Goal: Task Accomplishment & Management: Use online tool/utility

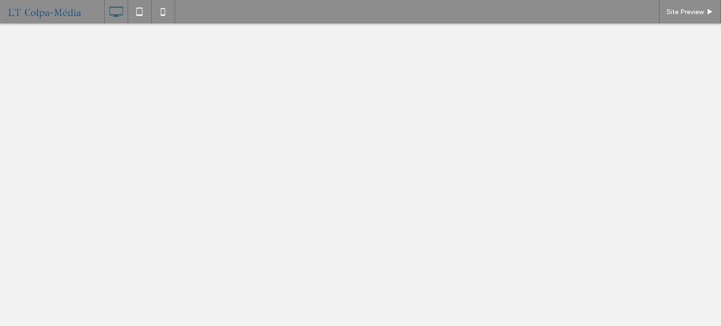
select select "******"
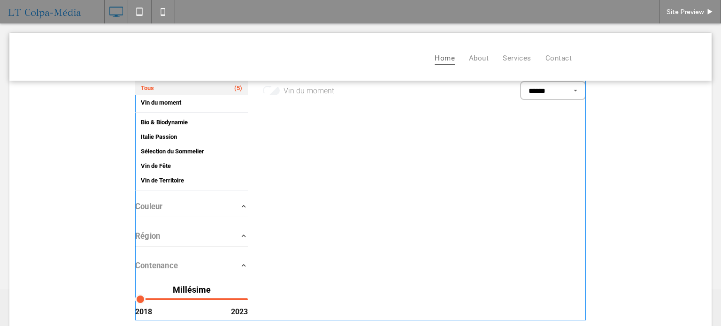
scroll to position [25, 0]
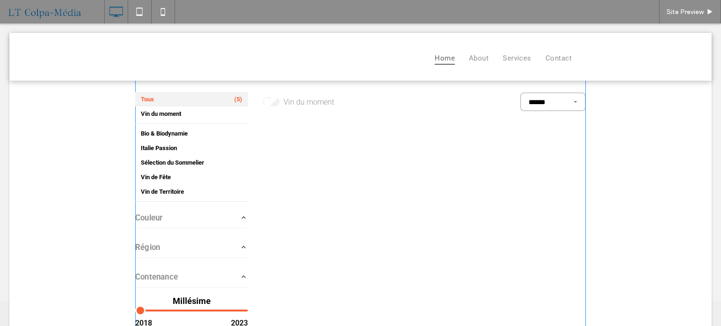
click at [378, 205] on span at bounding box center [360, 197] width 450 height 270
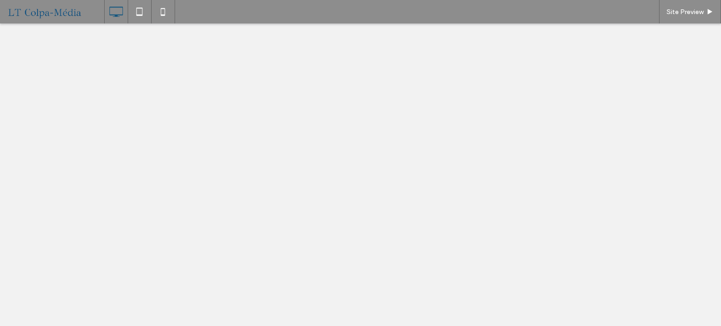
select select "******"
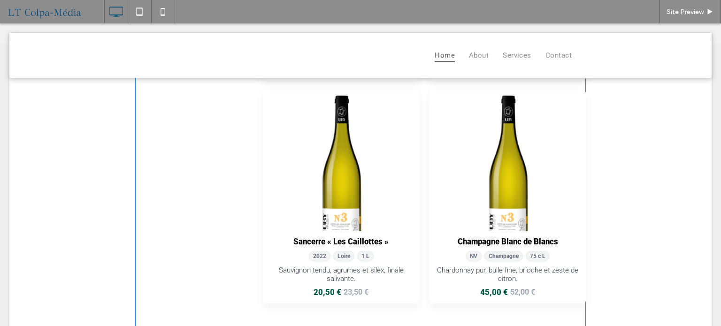
scroll to position [328, 0]
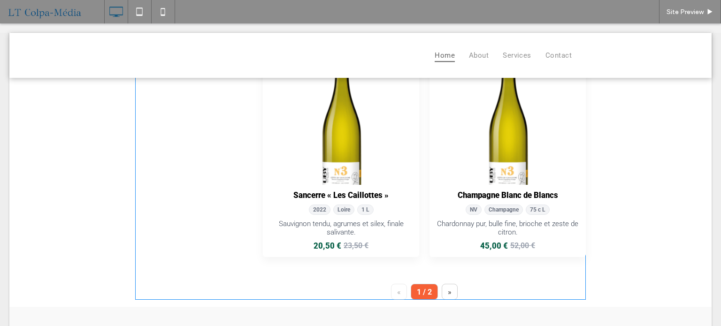
click at [420, 247] on span at bounding box center [360, 29] width 450 height 541
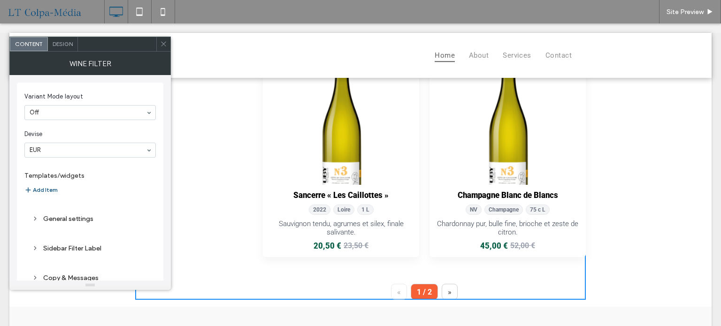
click at [65, 219] on div "General settings" at bounding box center [90, 219] width 116 height 8
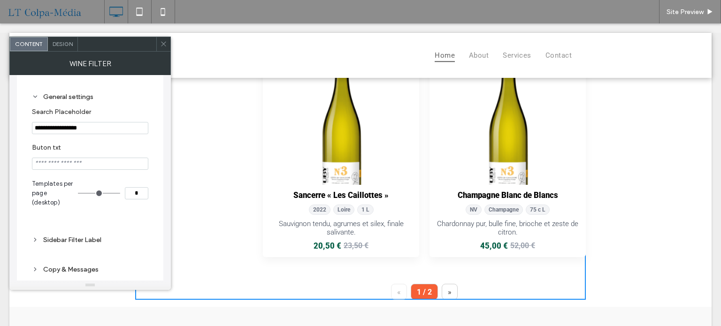
scroll to position [183, 0]
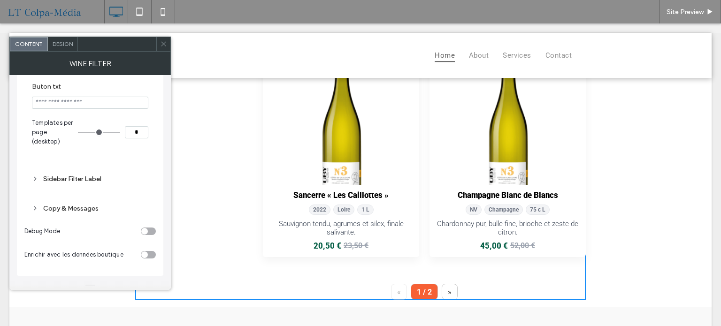
type input "*"
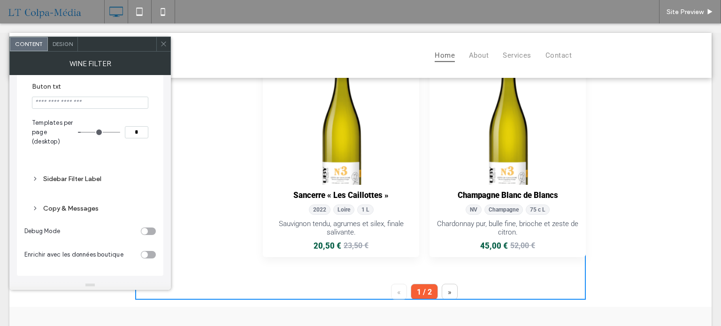
click at [84, 133] on input "range" at bounding box center [99, 132] width 42 height 1
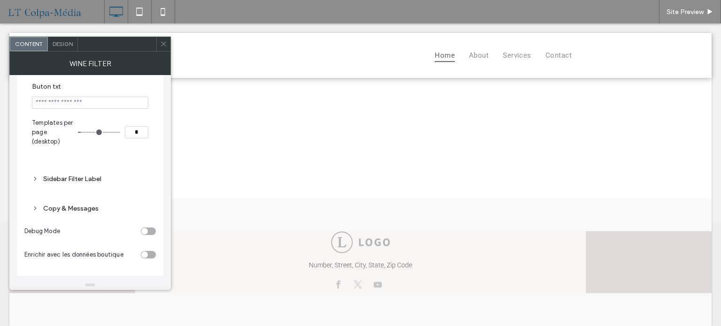
scroll to position [0, 0]
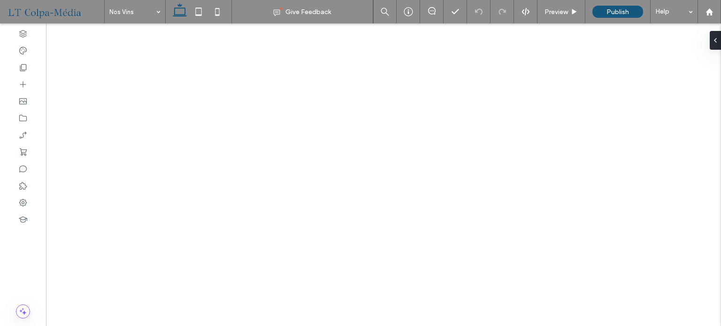
select select "******"
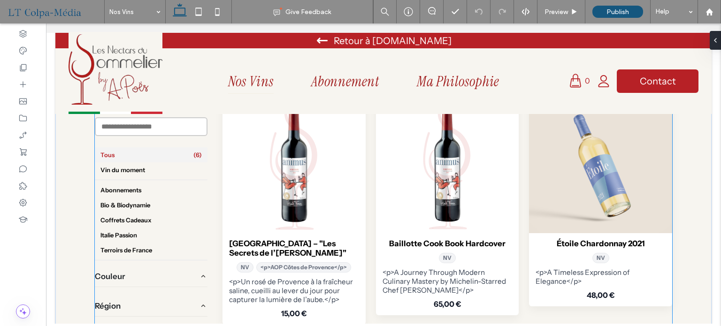
scroll to position [469, 0]
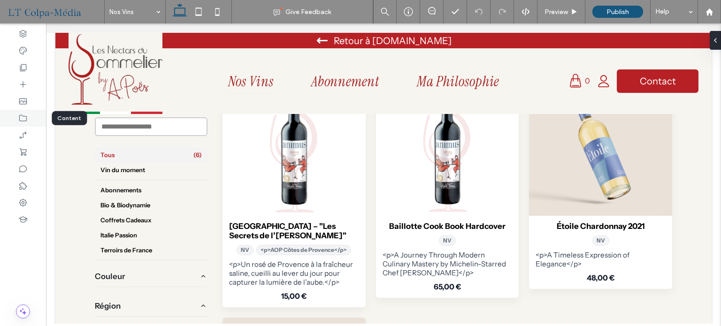
click at [22, 118] on icon at bounding box center [22, 118] width 9 height 9
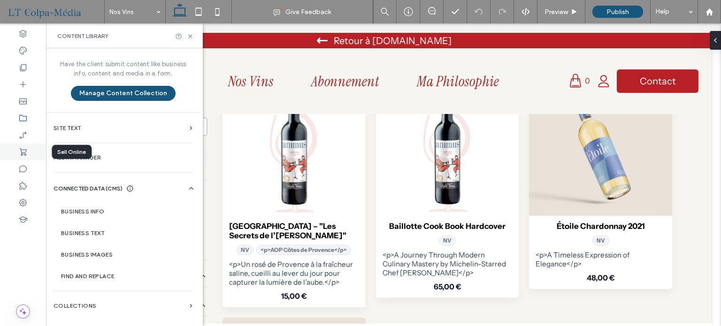
click at [23, 154] on icon at bounding box center [22, 151] width 9 height 9
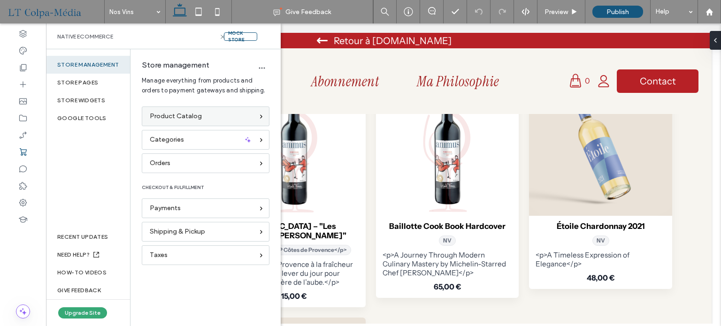
click at [189, 115] on span "Product Catalog" at bounding box center [176, 116] width 52 height 10
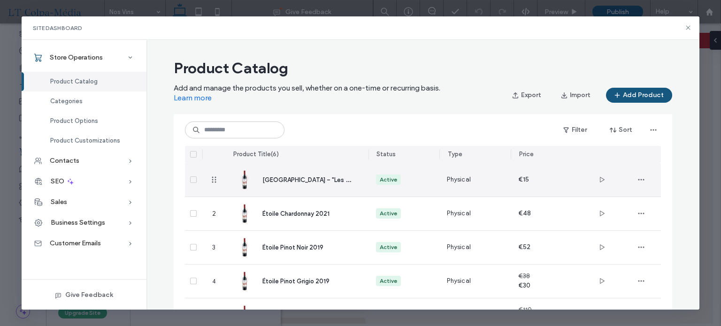
click at [265, 182] on span "[GEOGRAPHIC_DATA] – "Les Secrets de l’[PERSON_NAME]"" at bounding box center [346, 179] width 169 height 9
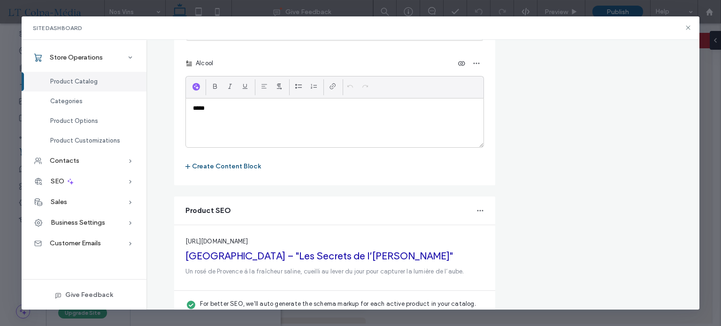
scroll to position [1467, 0]
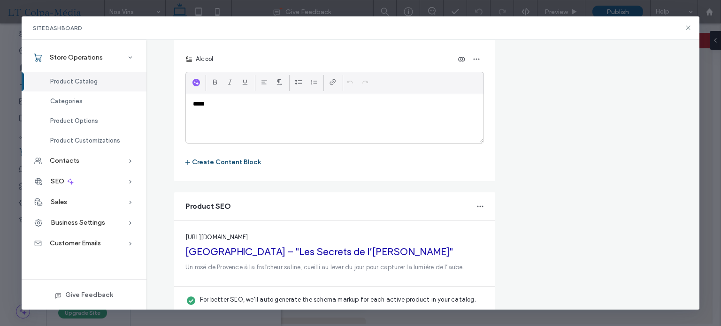
click at [220, 155] on button "Create Content Block" at bounding box center [223, 162] width 76 height 15
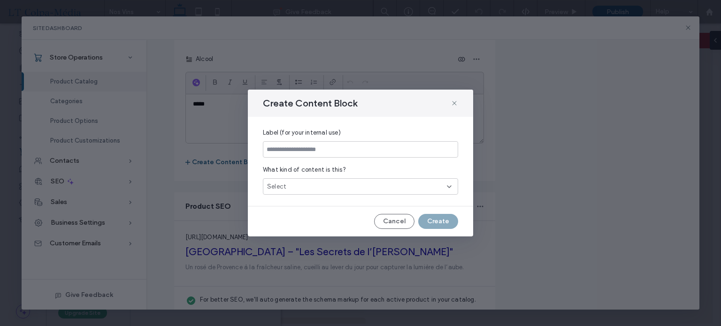
click at [346, 189] on div "Select" at bounding box center [360, 186] width 195 height 16
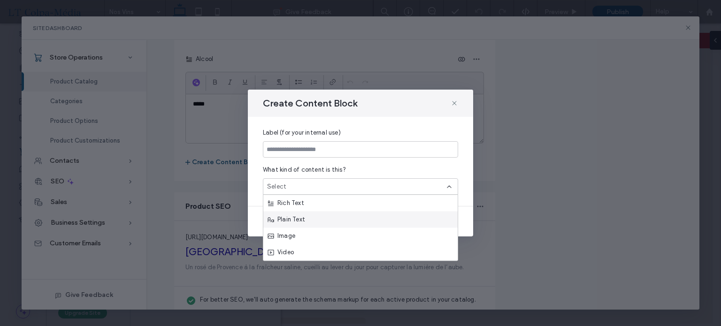
click at [296, 219] on span "Plain Text" at bounding box center [289, 219] width 30 height 9
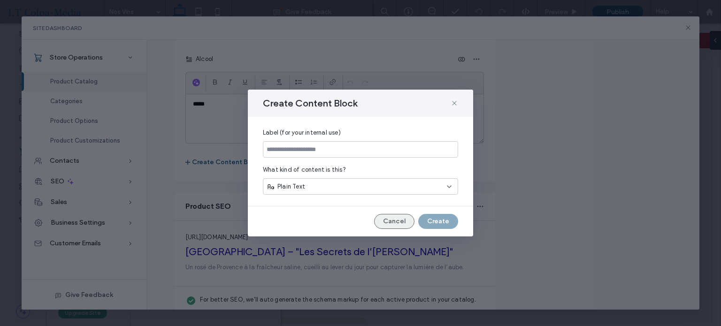
click at [403, 219] on button "Cancel" at bounding box center [394, 221] width 40 height 15
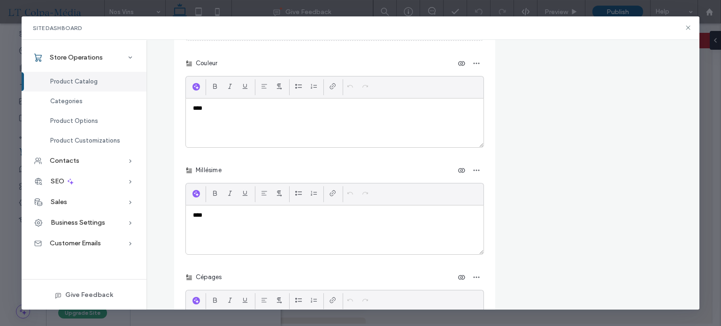
scroll to position [1092, 0]
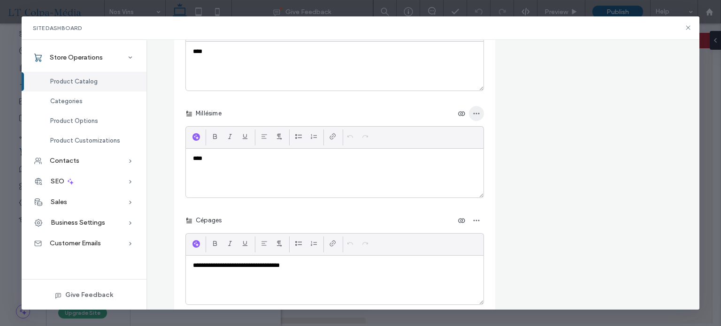
click at [475, 110] on icon "button" at bounding box center [476, 114] width 8 height 8
click at [228, 106] on div "Millésime" at bounding box center [334, 113] width 298 height 15
drag, startPoint x: 225, startPoint y: 92, endPoint x: 191, endPoint y: 94, distance: 33.8
click at [191, 106] on div "Millésime" at bounding box center [334, 113] width 298 height 15
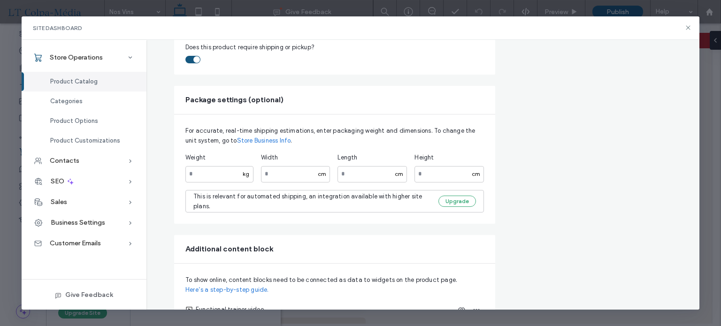
scroll to position [623, 0]
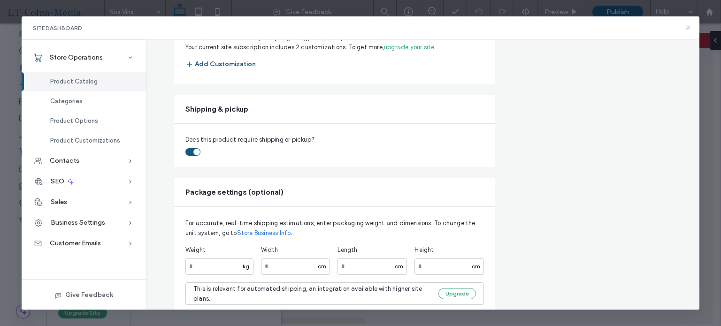
drag, startPoint x: 685, startPoint y: 29, endPoint x: 630, endPoint y: 40, distance: 56.1
click at [685, 29] on icon at bounding box center [688, 28] width 8 height 8
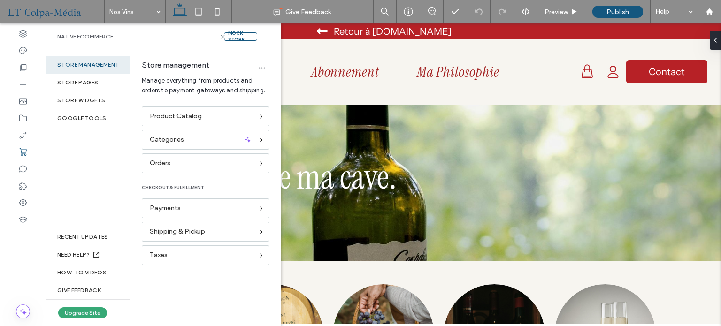
scroll to position [0, 0]
select select "******"
drag, startPoint x: 223, startPoint y: 37, endPoint x: 133, endPoint y: 11, distance: 93.8
click at [223, 37] on use at bounding box center [222, 37] width 4 height 4
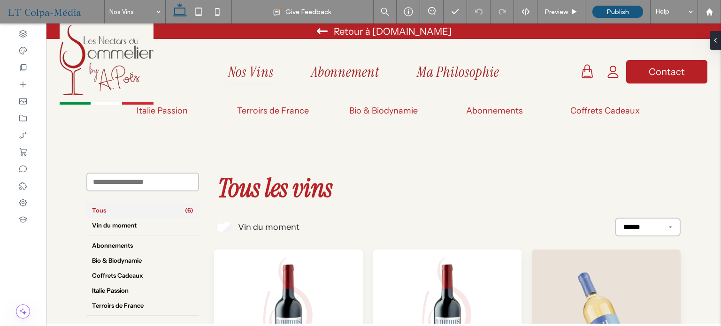
scroll to position [328, 0]
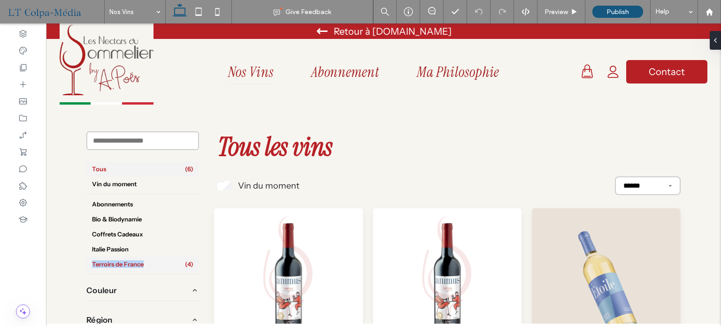
drag, startPoint x: 70, startPoint y: 263, endPoint x: 146, endPoint y: 264, distance: 76.0
copy span "Terroirs de France"
click at [276, 261] on link at bounding box center [288, 278] width 148 height 141
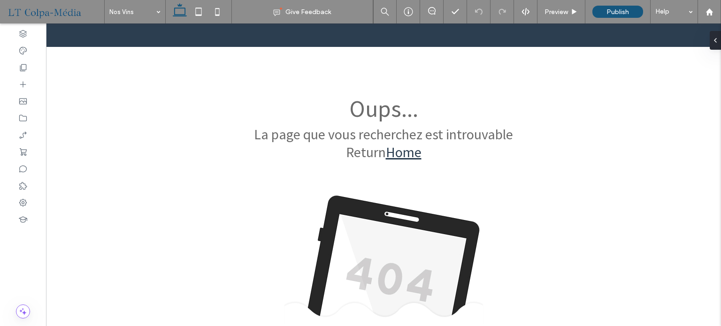
scroll to position [0, 0]
click at [400, 152] on link "Home" at bounding box center [404, 152] width 36 height 18
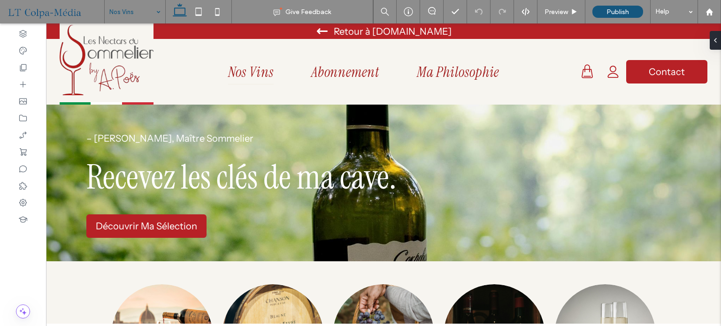
scroll to position [328, 0]
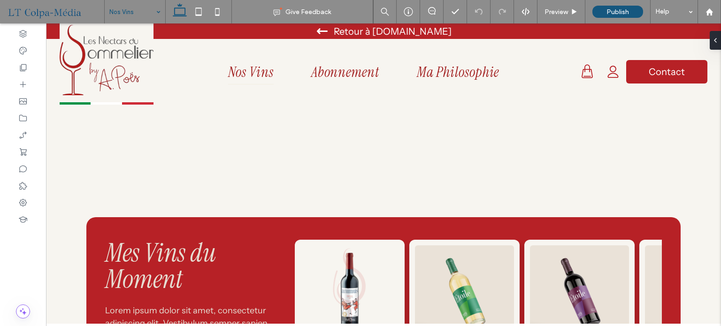
select select "******"
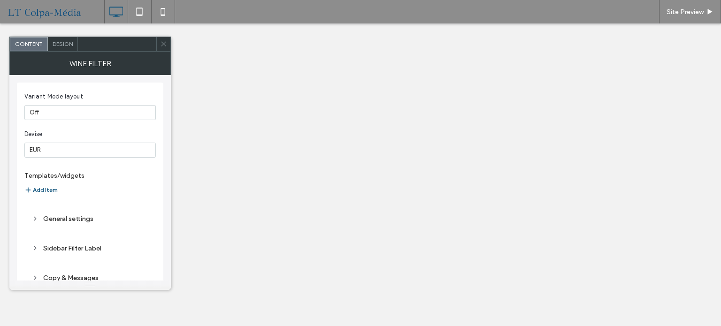
click at [62, 216] on div "General settings" at bounding box center [90, 219] width 116 height 8
select select "******"
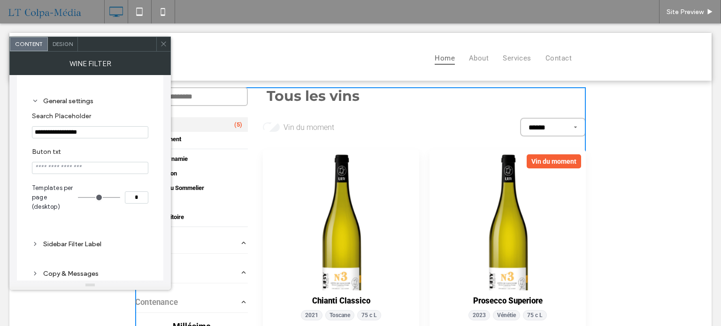
scroll to position [141, 0]
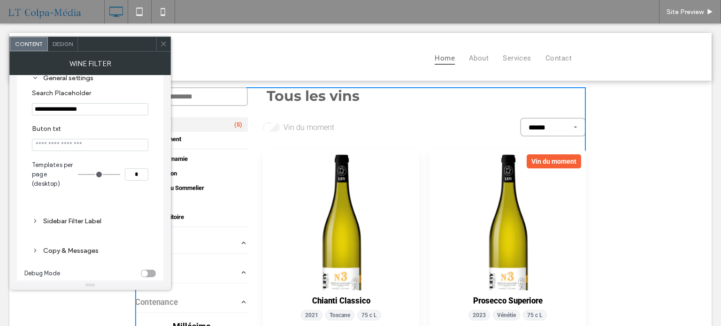
type input "*"
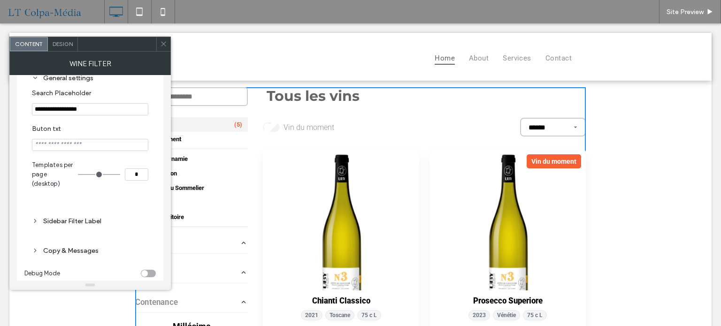
type input "*"
type input "**"
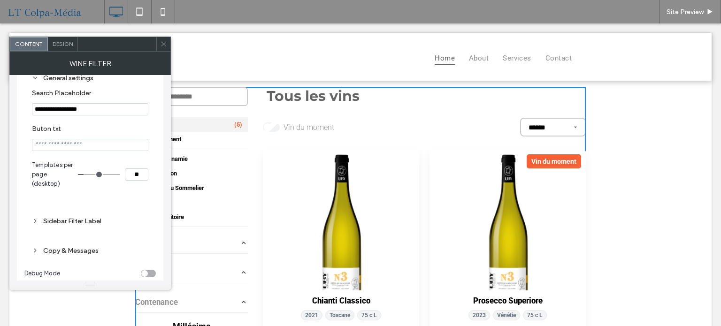
type input "**"
click at [86, 175] on input "range" at bounding box center [99, 174] width 42 height 1
select select "******"
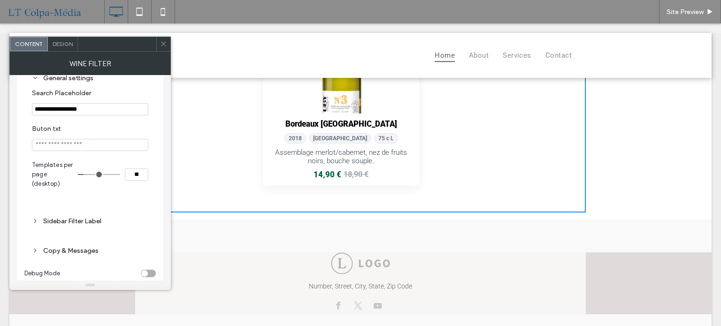
scroll to position [642, 0]
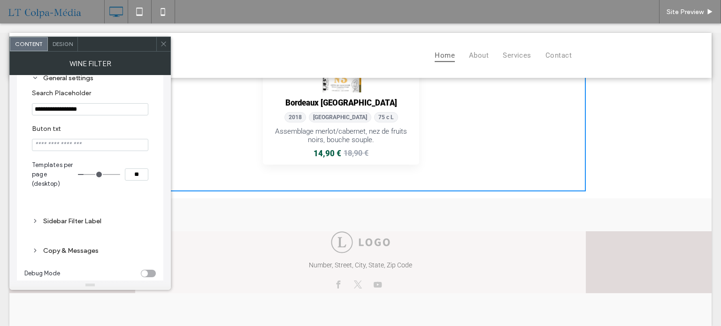
type input "*"
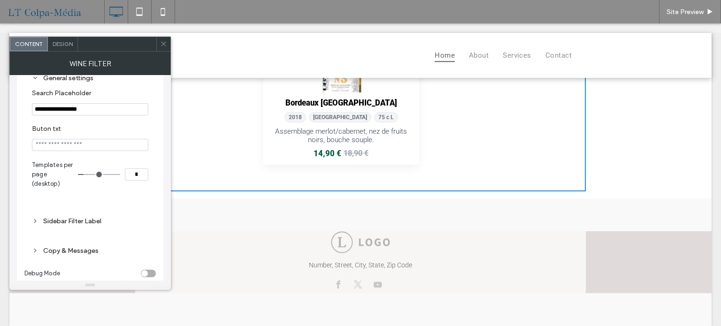
type input "*"
click at [83, 175] on input "range" at bounding box center [99, 174] width 42 height 1
select select "******"
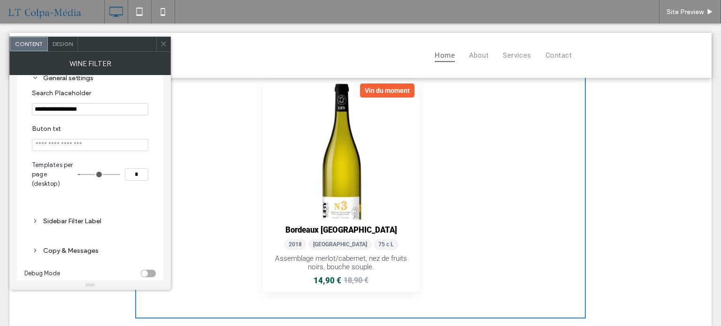
scroll to position [501, 0]
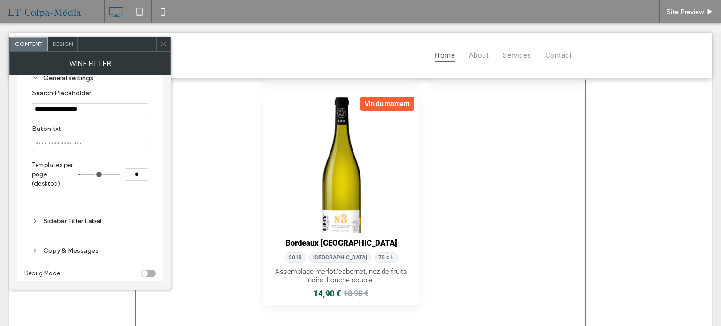
click at [140, 175] on input "*" at bounding box center [136, 174] width 23 height 12
click at [139, 175] on input "*" at bounding box center [136, 174] width 23 height 12
type input "*"
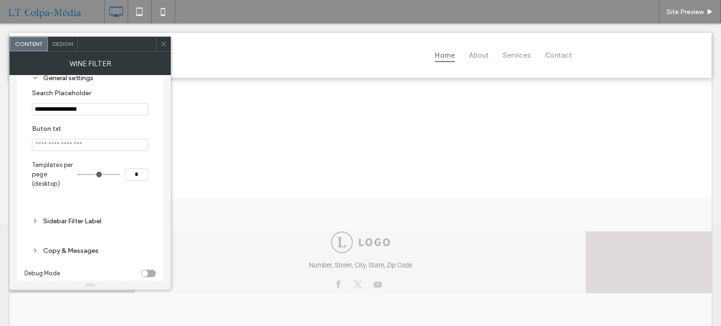
select select "******"
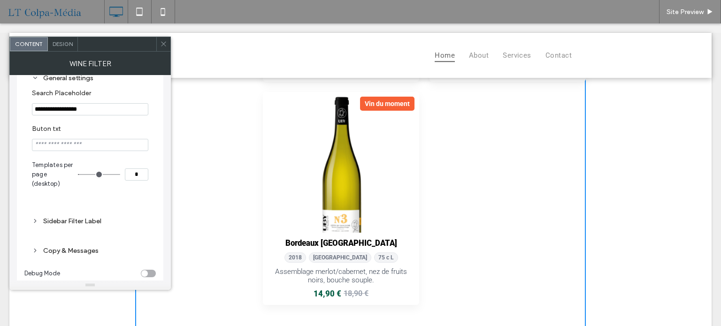
drag, startPoint x: 133, startPoint y: 128, endPoint x: 139, endPoint y: 84, distance: 44.0
click at [133, 127] on label "Buton txt" at bounding box center [88, 130] width 113 height 10
select select "******"
drag, startPoint x: 165, startPoint y: 46, endPoint x: 169, endPoint y: 54, distance: 9.0
click at [167, 47] on icon at bounding box center [163, 43] width 7 height 7
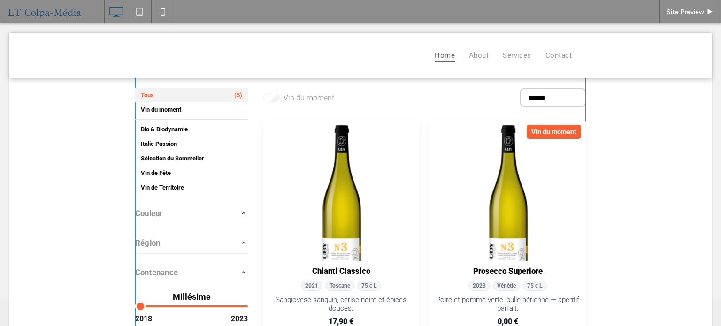
scroll to position [0, 0]
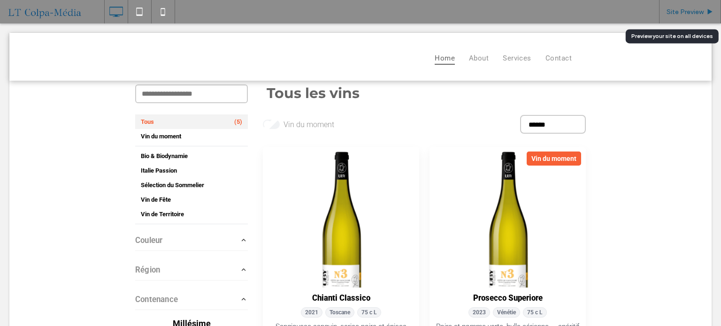
click at [700, 14] on span "Site Preview" at bounding box center [684, 12] width 37 height 8
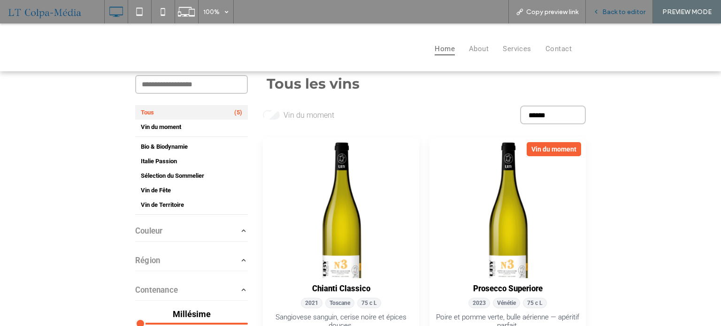
drag, startPoint x: 622, startPoint y: 1, endPoint x: 622, endPoint y: 8, distance: 7.0
click at [622, 1] on div "Back to editor" at bounding box center [618, 11] width 67 height 23
click at [614, 13] on span "Back to editor" at bounding box center [623, 12] width 43 height 8
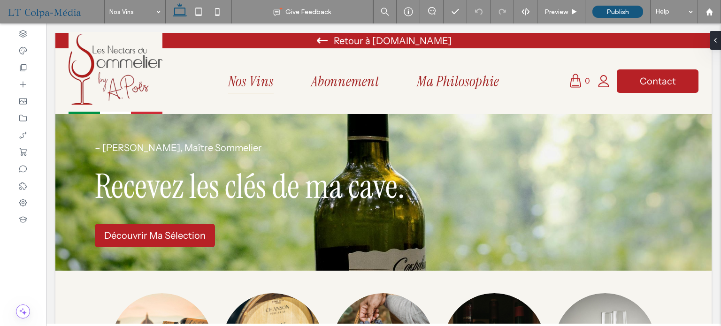
select select "******"
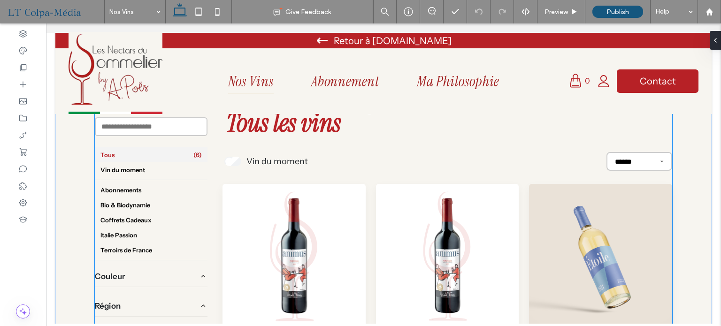
scroll to position [375, 0]
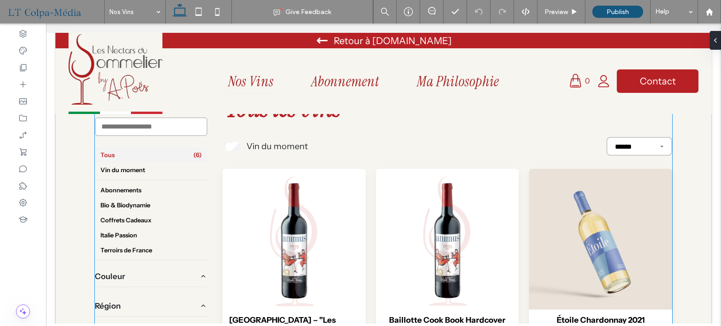
click at [349, 151] on div "Vin du moment ********* ********* ****** ****** ******" at bounding box center [446, 147] width 449 height 22
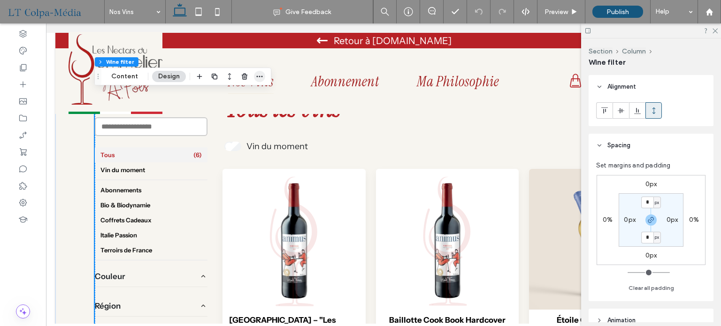
click at [257, 79] on icon "button" at bounding box center [260, 77] width 8 height 8
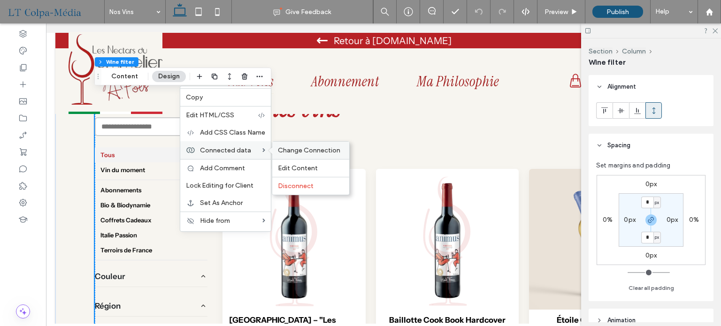
click at [310, 154] on div "Change Connection" at bounding box center [310, 150] width 77 height 17
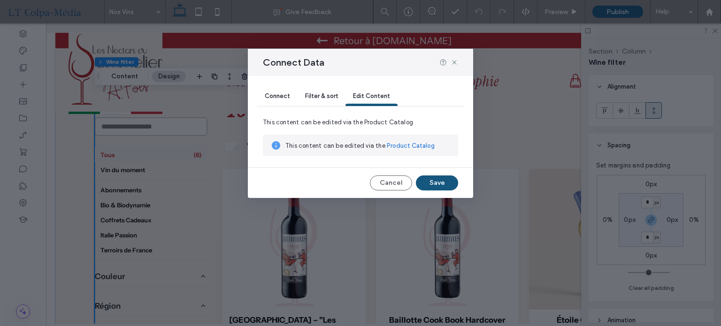
click at [287, 98] on span "Connect" at bounding box center [277, 95] width 25 height 7
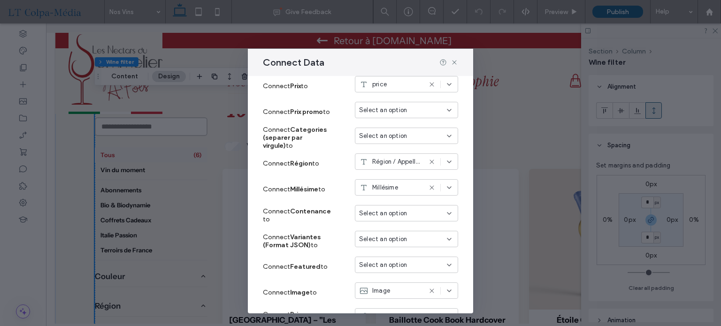
scroll to position [249, 0]
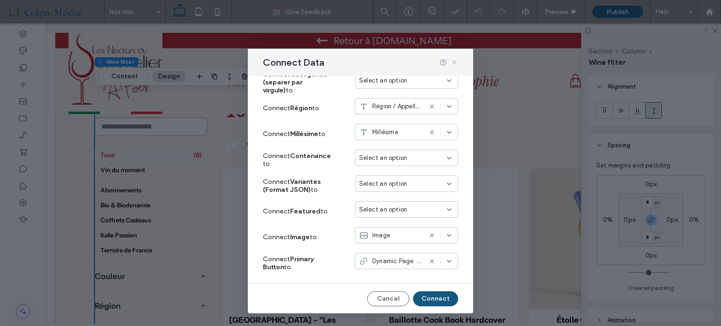
click at [454, 63] on icon at bounding box center [454, 63] width 8 height 8
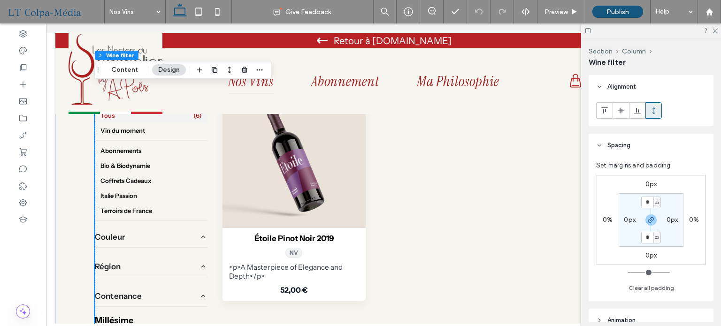
scroll to position [610, 0]
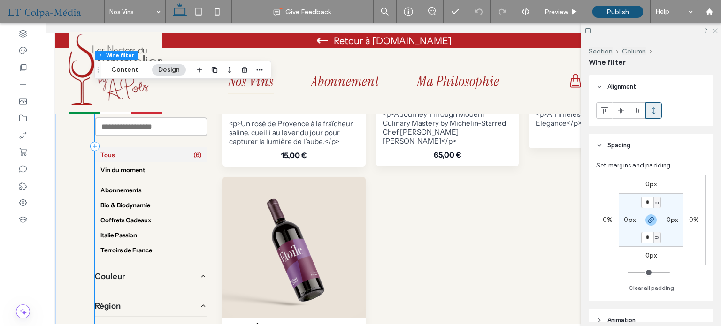
click at [712, 30] on icon at bounding box center [714, 30] width 6 height 6
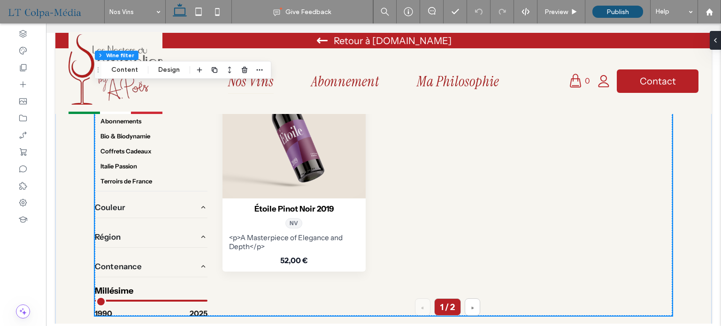
scroll to position [751, 0]
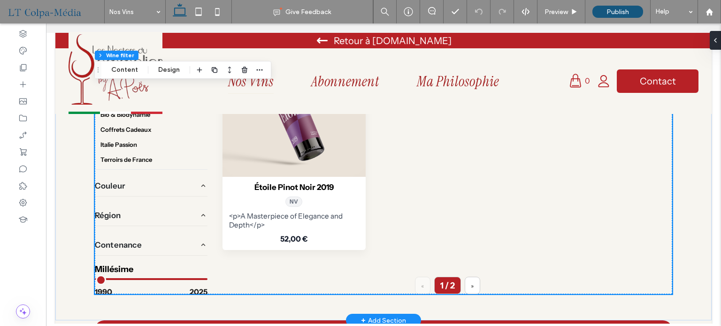
click at [467, 282] on button "»" at bounding box center [471, 285] width 15 height 17
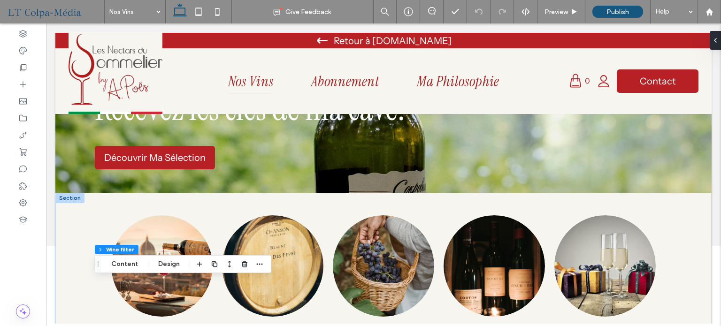
scroll to position [0, 0]
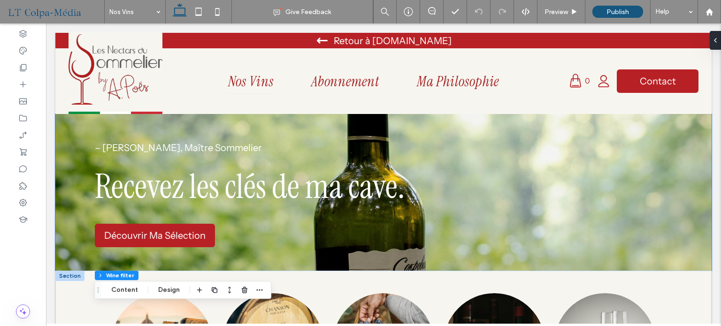
drag, startPoint x: 703, startPoint y: 259, endPoint x: 702, endPoint y: 264, distance: 4.9
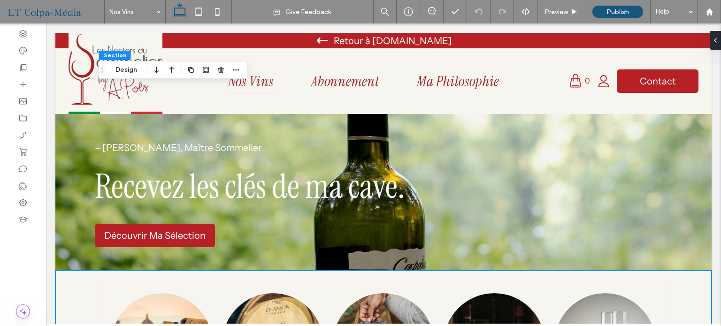
scroll to position [188, 0]
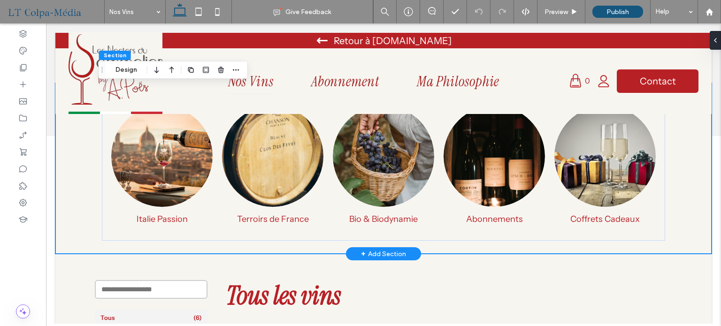
click at [692, 236] on div "Italie Passion Go to Page Terroirs de [GEOGRAPHIC_DATA] Go to Page Bio & Biodyn…" at bounding box center [383, 168] width 656 height 171
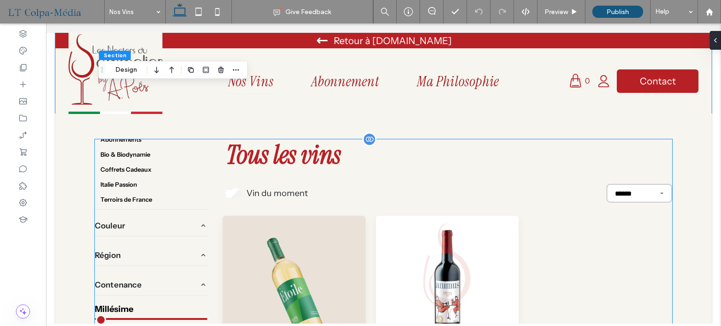
scroll to position [74, 0]
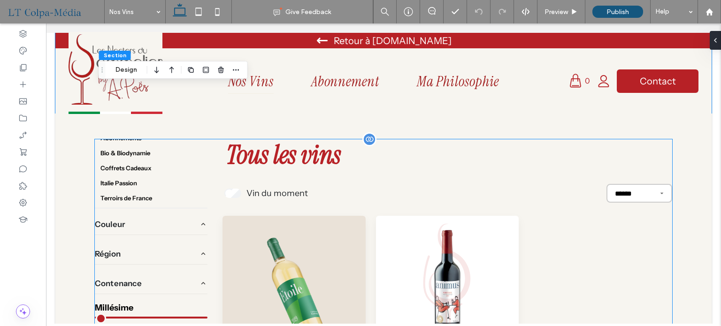
click at [183, 220] on button "Couleur" at bounding box center [151, 224] width 113 height 17
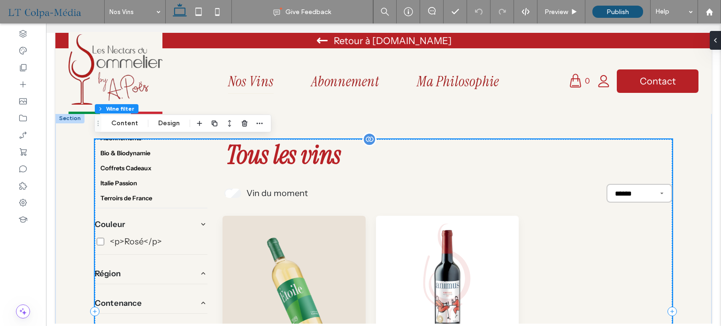
click at [197, 221] on button "Couleur" at bounding box center [151, 224] width 113 height 17
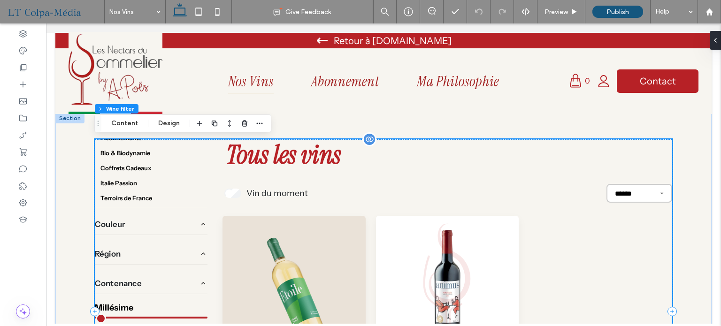
click at [199, 220] on icon "button" at bounding box center [203, 224] width 8 height 8
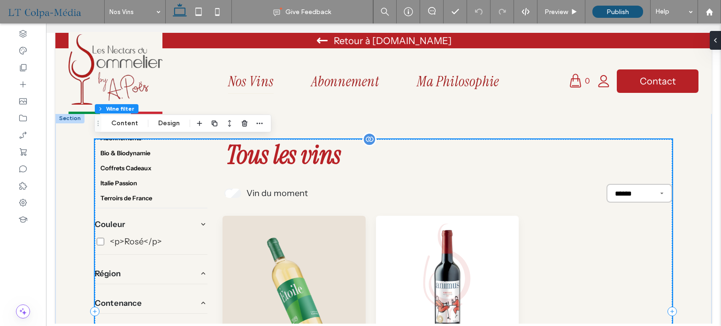
click at [199, 221] on icon "button" at bounding box center [203, 224] width 8 height 8
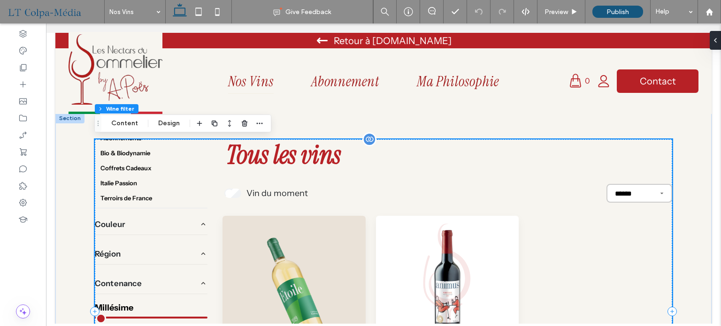
click at [199, 255] on icon "button" at bounding box center [203, 254] width 8 height 8
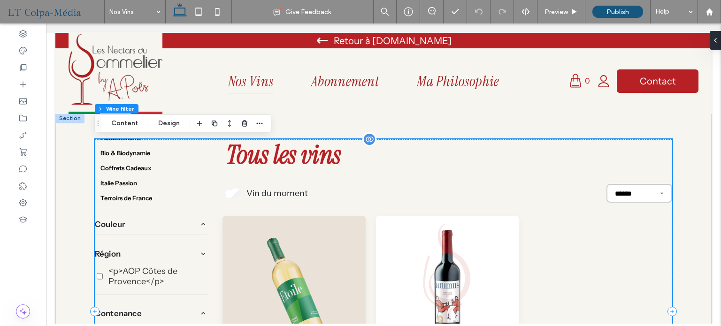
click at [199, 252] on icon "button" at bounding box center [203, 254] width 8 height 8
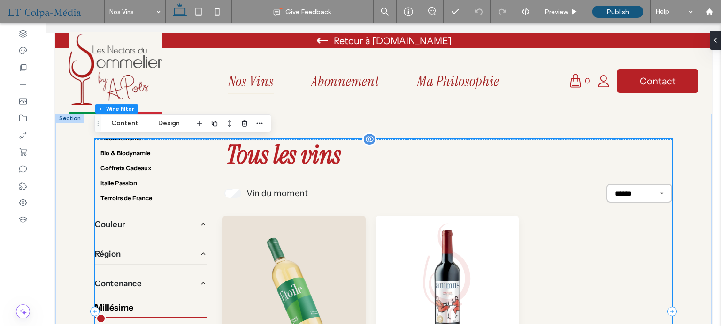
click at [196, 284] on button "Contenance" at bounding box center [151, 283] width 113 height 17
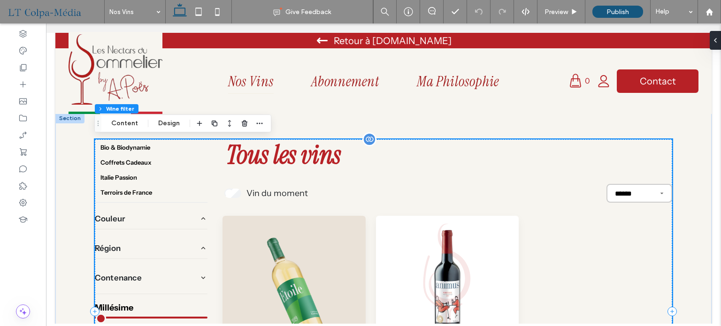
click at [191, 277] on button "Contenance" at bounding box center [151, 277] width 113 height 17
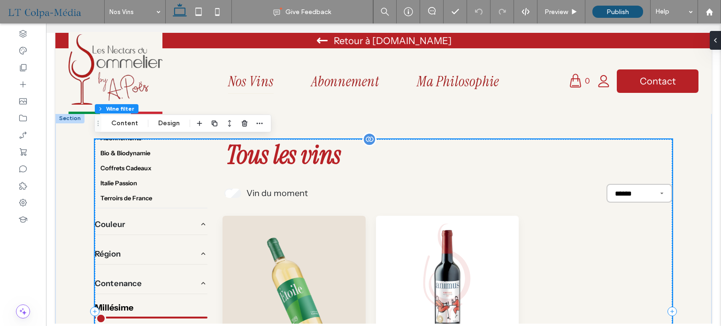
click at [196, 279] on button "Contenance" at bounding box center [151, 283] width 113 height 17
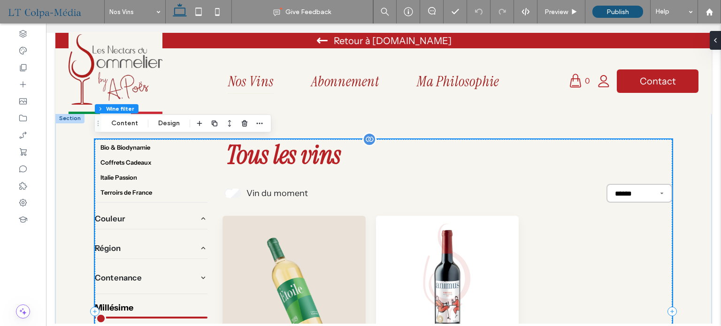
click at [200, 277] on icon "button" at bounding box center [203, 277] width 8 height 8
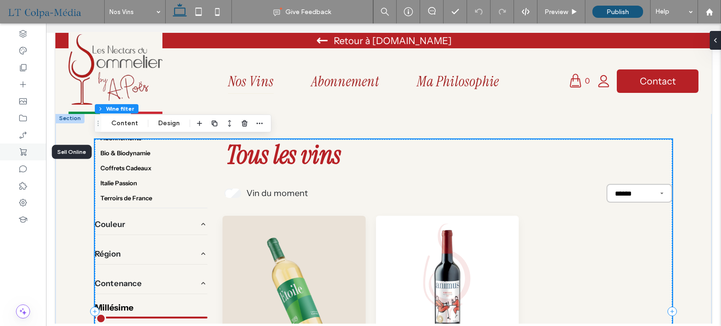
click at [23, 152] on use at bounding box center [23, 152] width 7 height 8
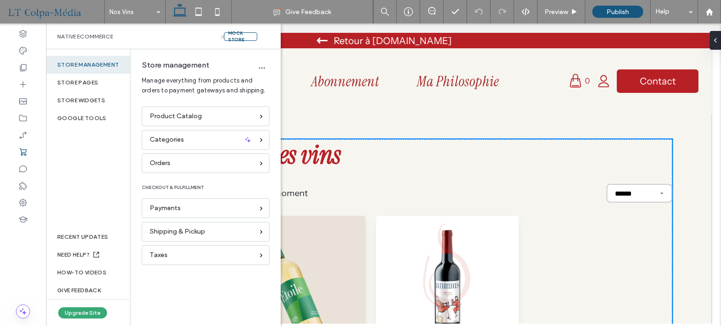
drag, startPoint x: 222, startPoint y: 37, endPoint x: 167, endPoint y: 49, distance: 57.0
click at [222, 37] on icon at bounding box center [222, 36] width 7 height 7
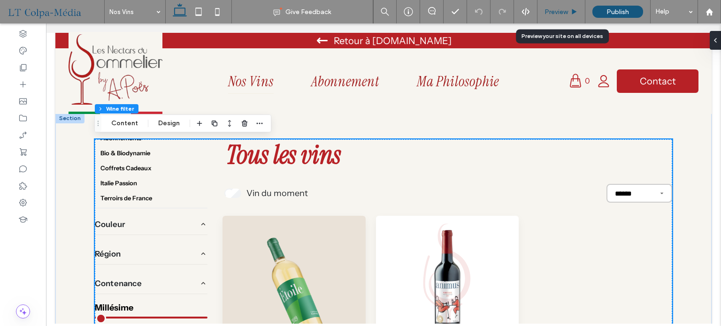
click at [562, 11] on span "Preview" at bounding box center [555, 12] width 23 height 8
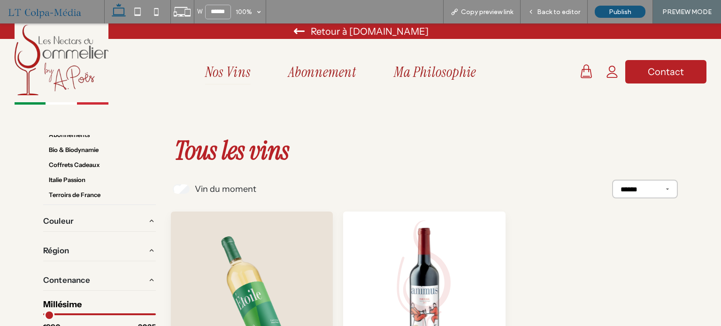
scroll to position [71, 0]
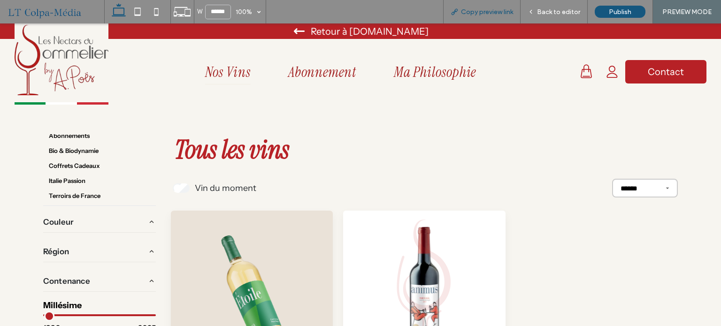
click at [479, 12] on span "Copy preview link" at bounding box center [487, 12] width 52 height 8
